Goal: Entertainment & Leisure: Consume media (video, audio)

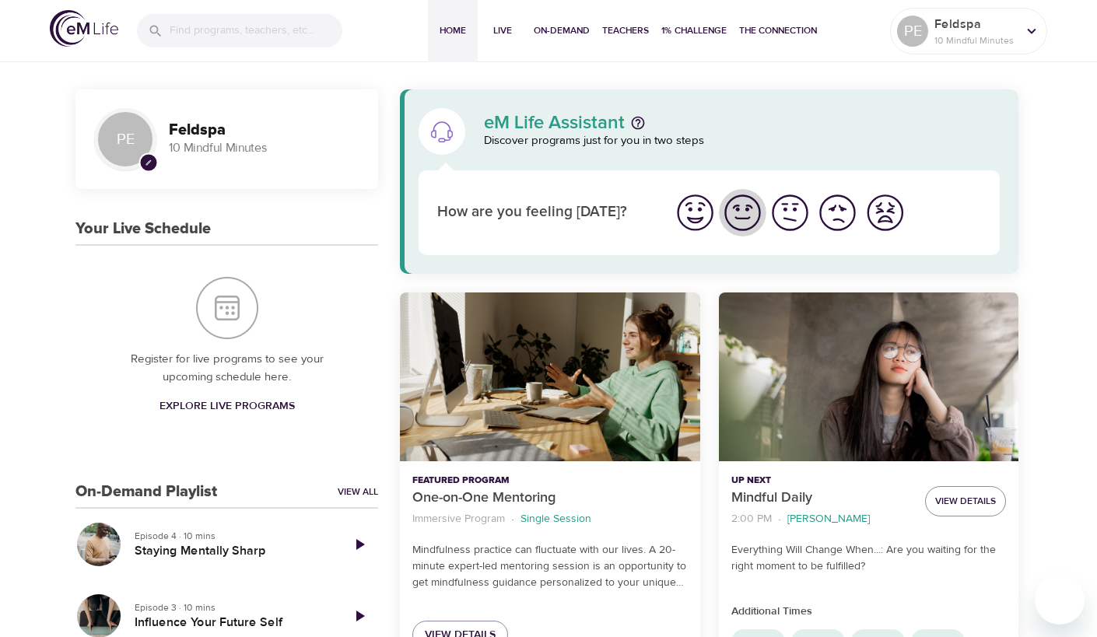
click at [743, 213] on img "I'm feeling good" at bounding box center [742, 212] width 43 height 43
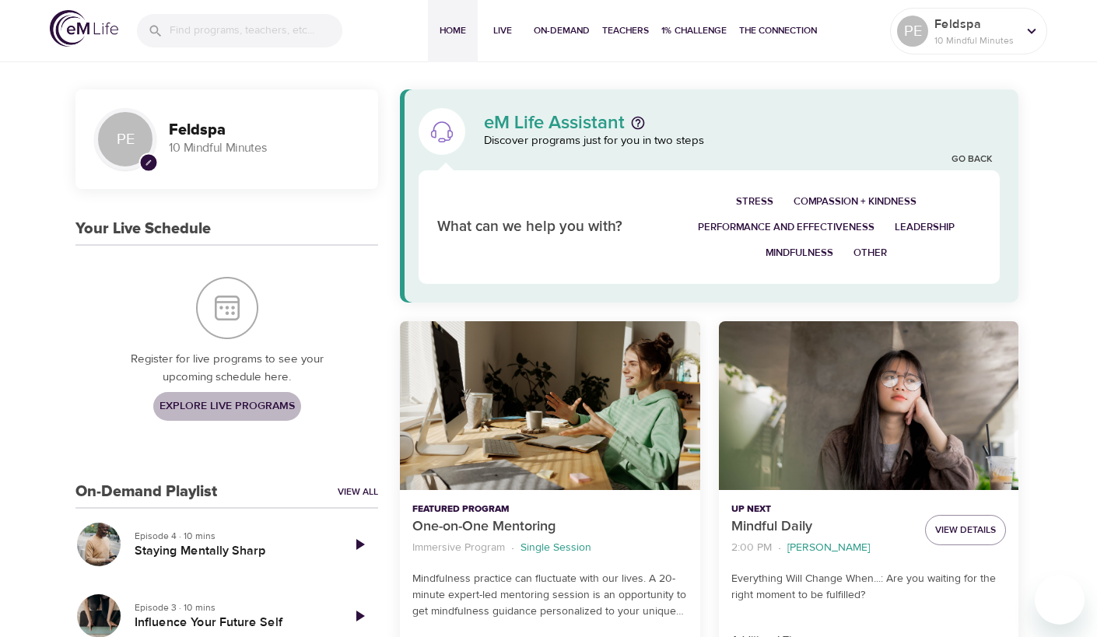
click at [201, 401] on span "Explore Live Programs" at bounding box center [226, 406] width 135 height 19
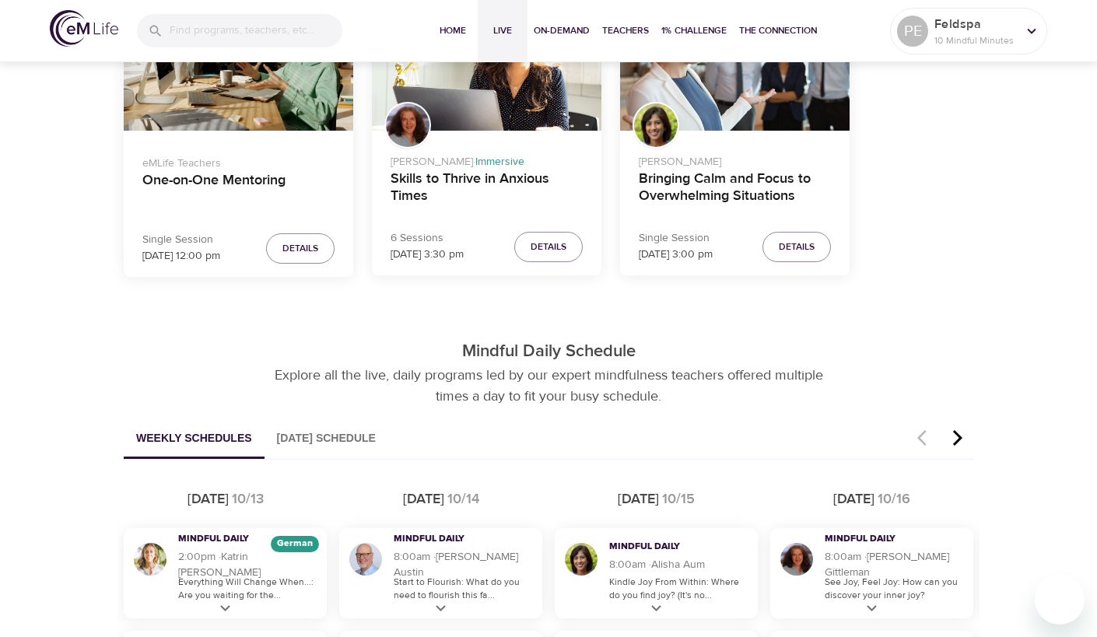
scroll to position [586, 0]
click at [338, 437] on button "[DATE] Schedule" at bounding box center [327, 439] width 124 height 40
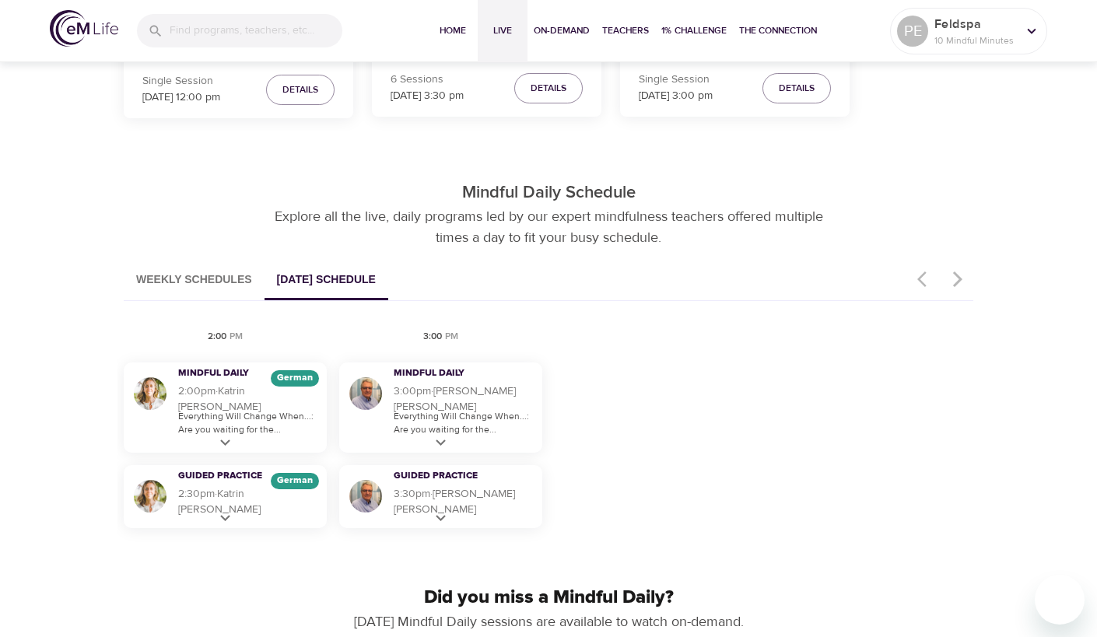
scroll to position [748, 0]
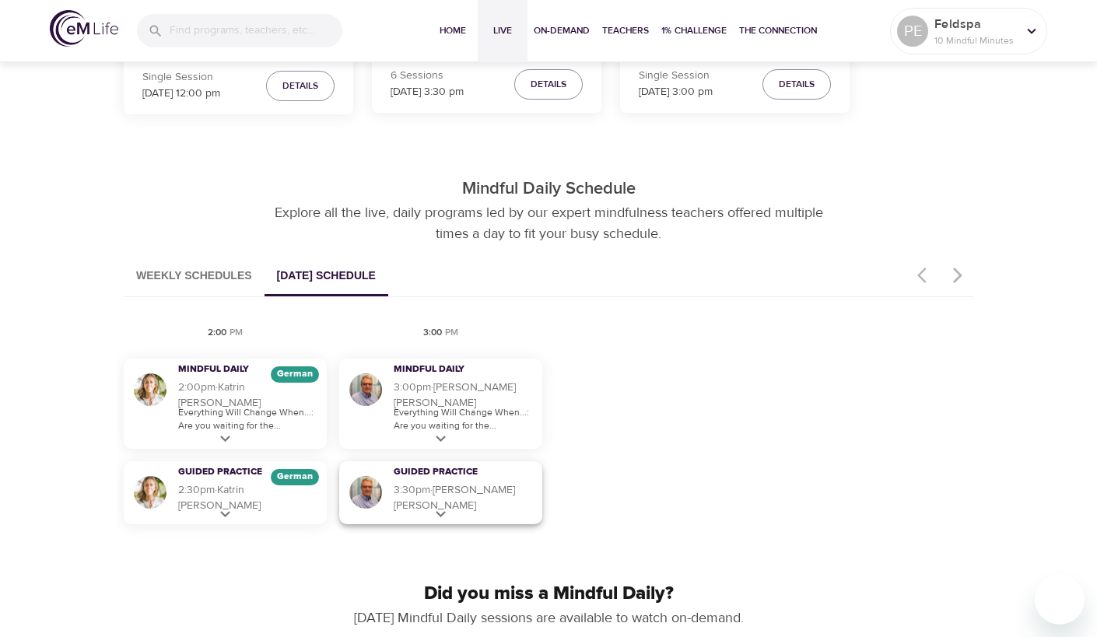
click at [437, 513] on icon at bounding box center [441, 514] width 10 height 6
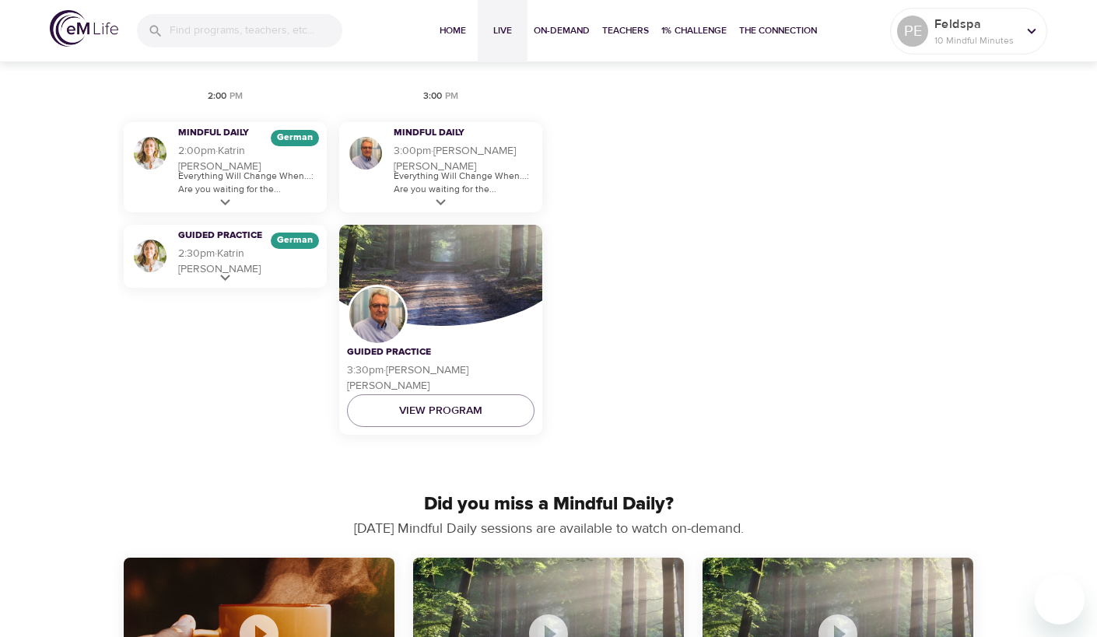
scroll to position [1000, 0]
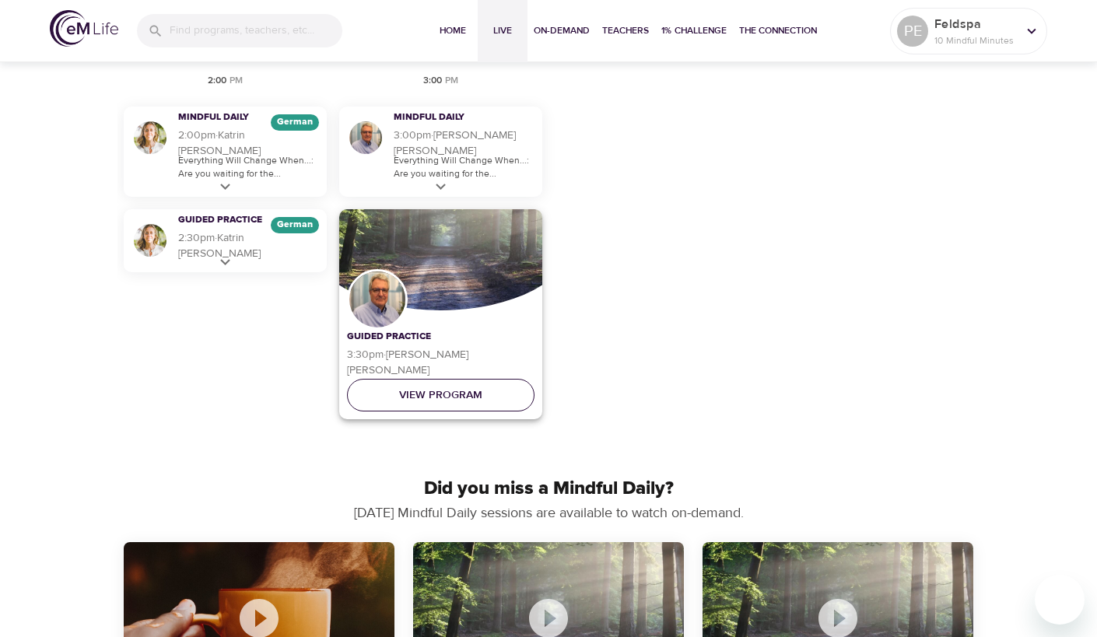
click at [481, 393] on span "View Program" at bounding box center [440, 395] width 83 height 19
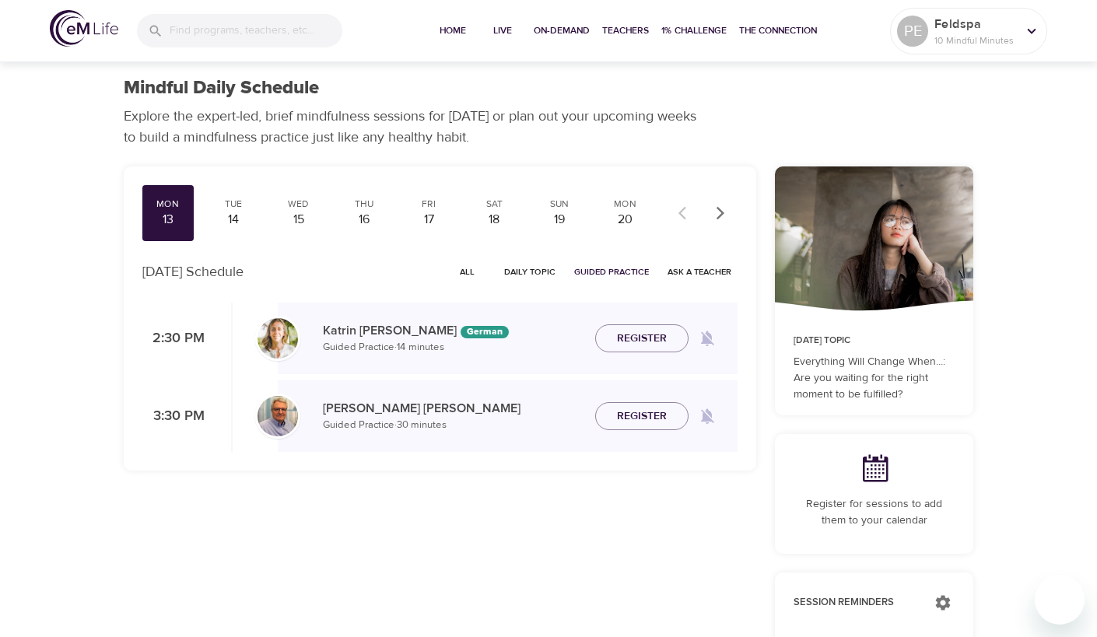
click at [538, 272] on span "Daily Topic" at bounding box center [529, 272] width 51 height 15
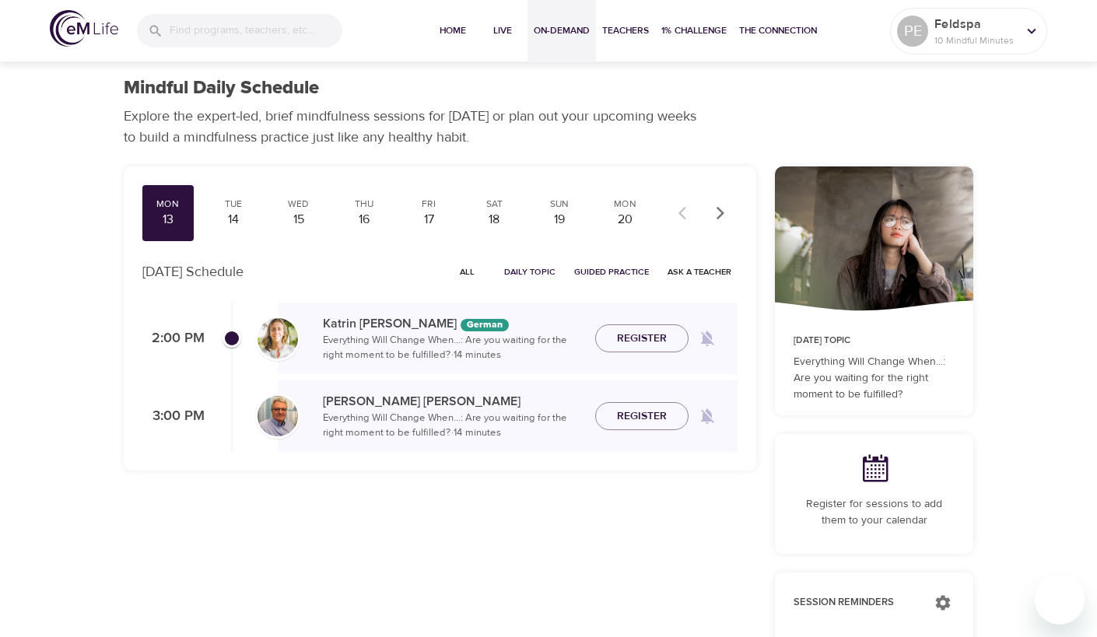
click at [566, 25] on span "On-Demand" at bounding box center [562, 31] width 56 height 16
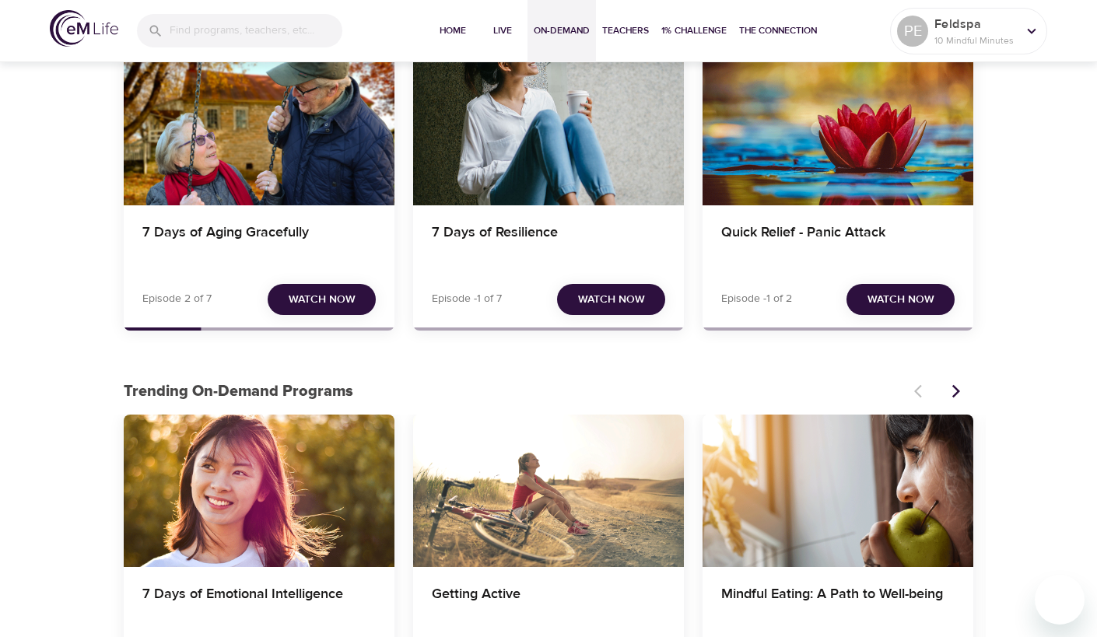
scroll to position [152, 0]
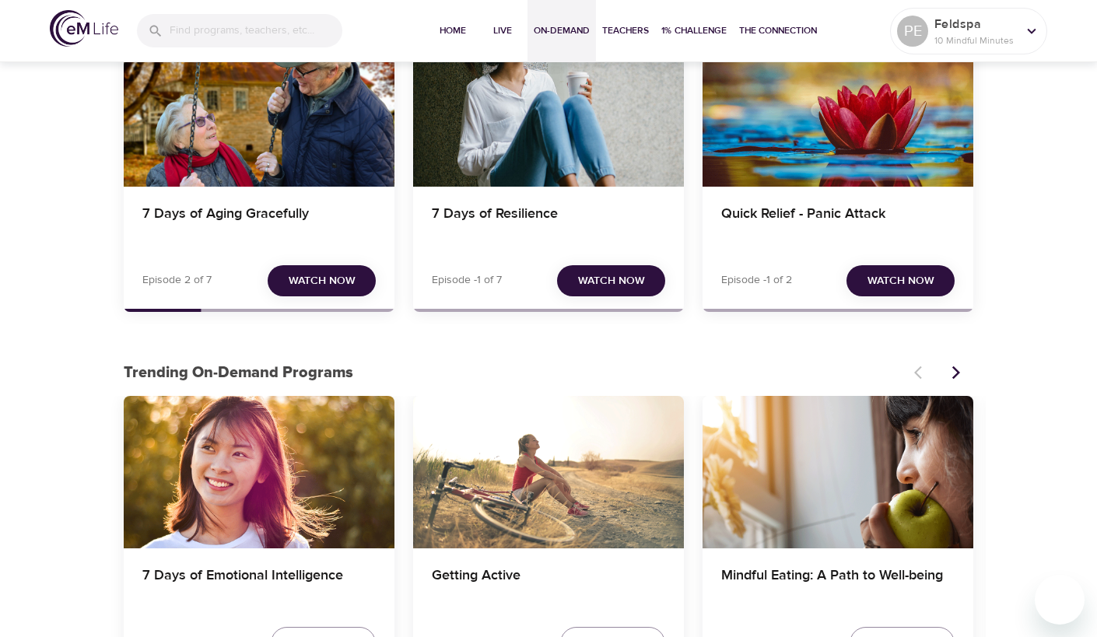
click at [625, 282] on span "Watch Now" at bounding box center [611, 281] width 67 height 19
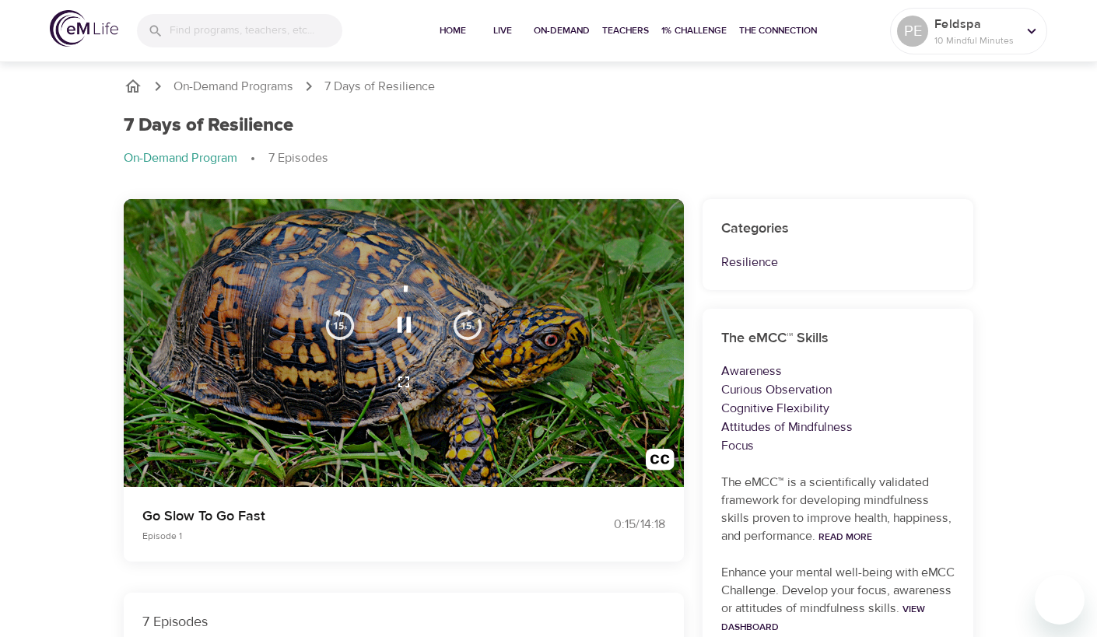
click at [407, 323] on icon "button" at bounding box center [404, 325] width 14 height 16
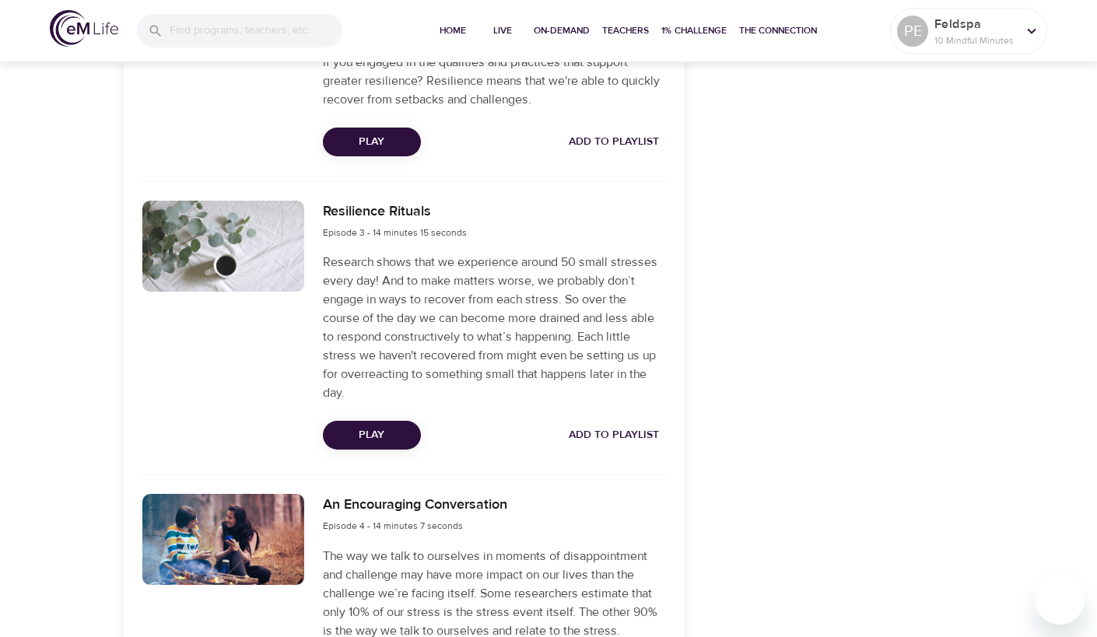
scroll to position [1009, 0]
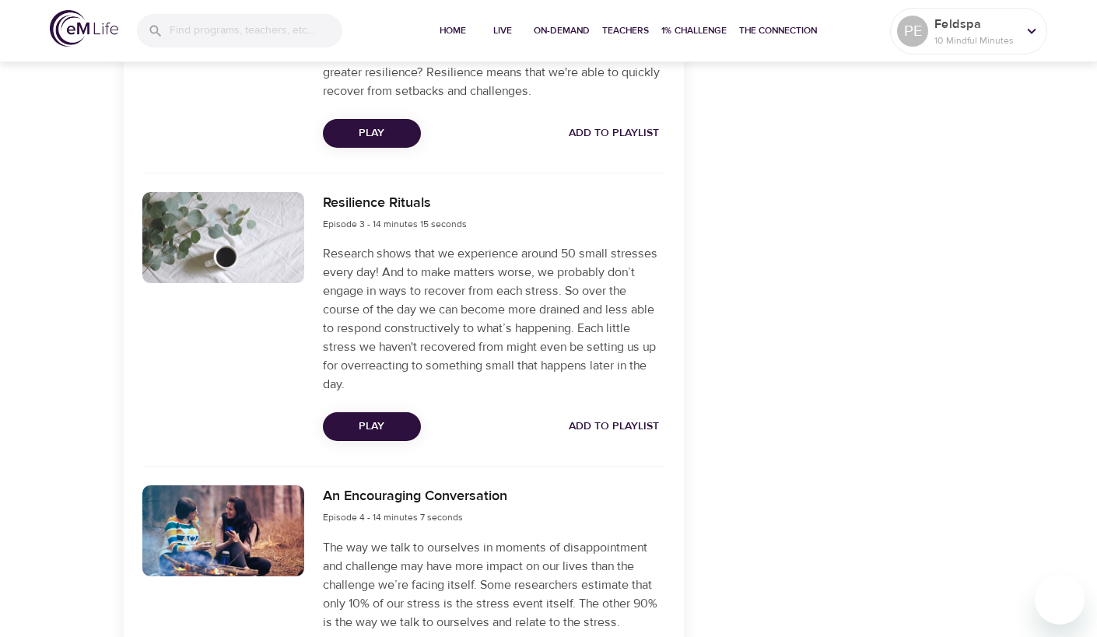
click at [219, 214] on div at bounding box center [223, 237] width 162 height 91
click at [368, 426] on span "Play" at bounding box center [371, 426] width 73 height 19
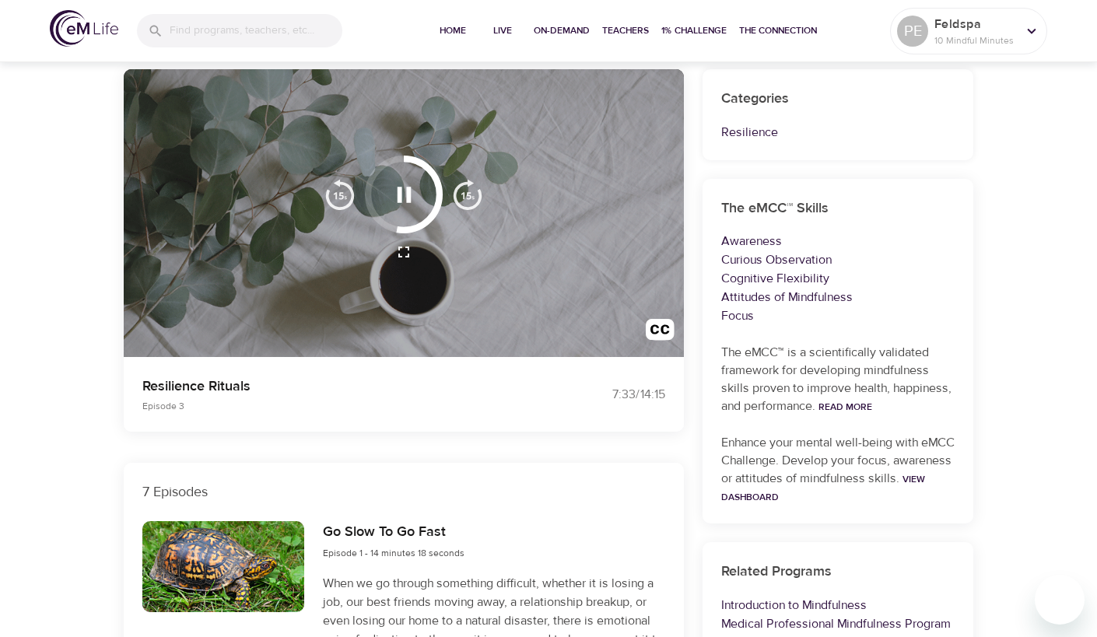
scroll to position [131, 0]
